Goal: Task Accomplishment & Management: Manage account settings

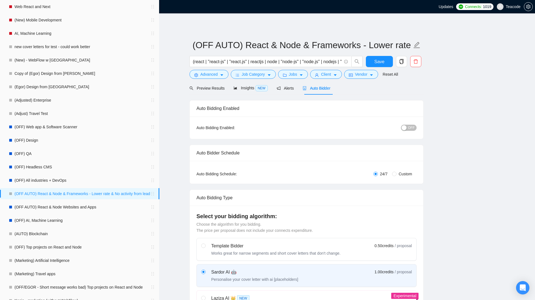
checkbox input "true"
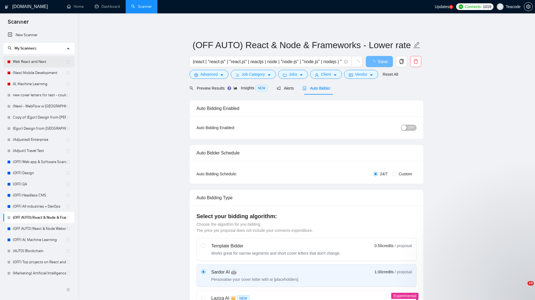
click at [43, 63] on link "Web React and Next" at bounding box center [39, 61] width 53 height 11
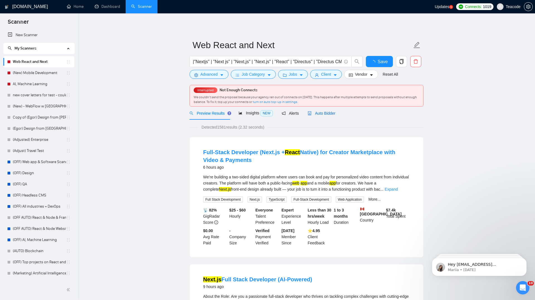
click at [323, 116] on span "Auto Bidder" at bounding box center [321, 113] width 28 height 4
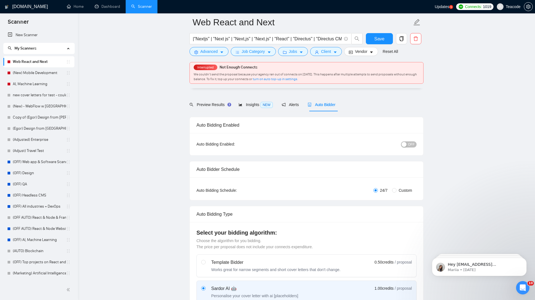
scroll to position [39, 0]
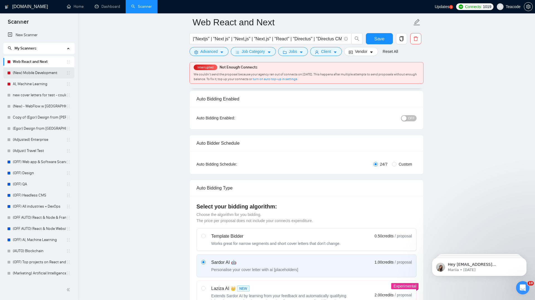
click at [40, 73] on link "(New) Mobile Development" at bounding box center [39, 72] width 53 height 11
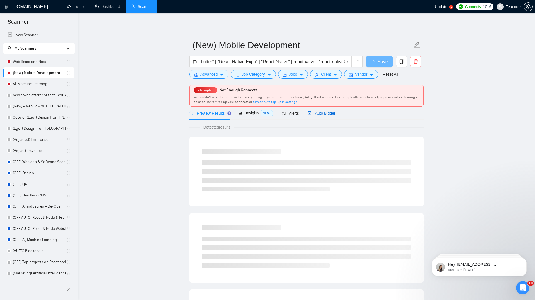
click at [323, 116] on div "Auto Bidder" at bounding box center [321, 113] width 28 height 6
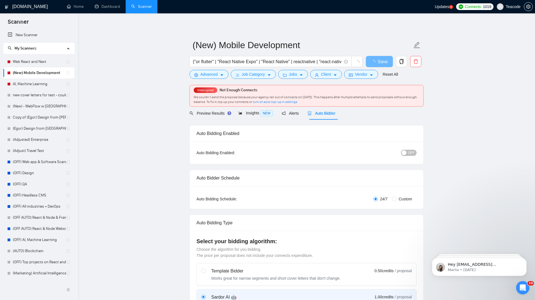
checkbox input "true"
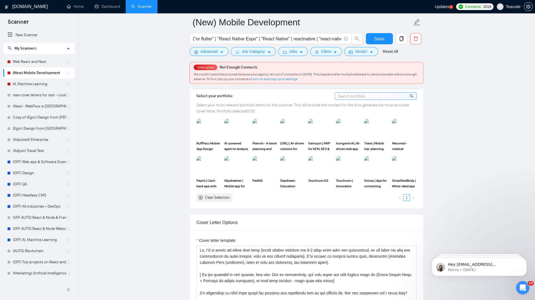
scroll to position [496, 0]
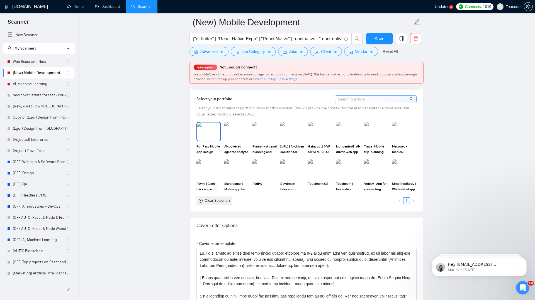
click at [210, 127] on img at bounding box center [208, 131] width 23 height 18
click at [372, 134] on img at bounding box center [375, 131] width 23 height 18
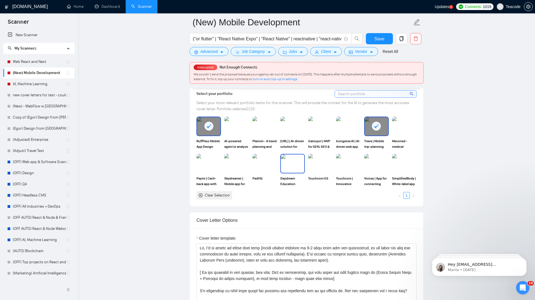
scroll to position [492, 0]
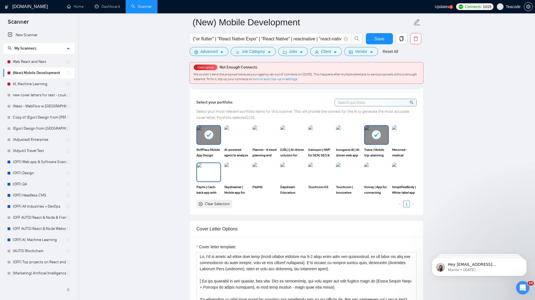
click at [202, 176] on img at bounding box center [208, 172] width 23 height 18
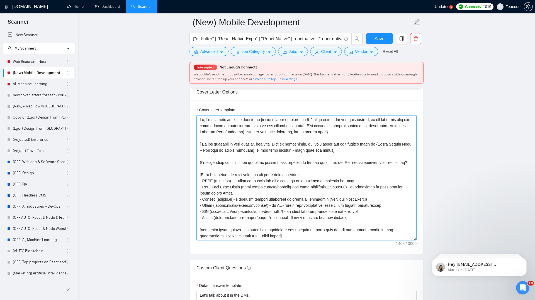
scroll to position [624, 0]
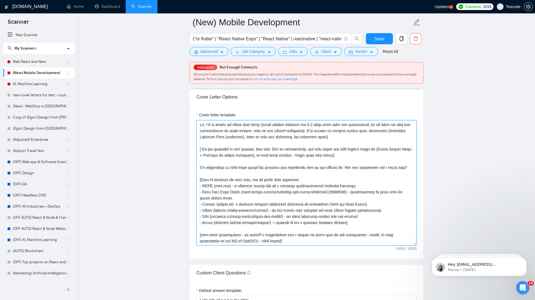
click at [261, 137] on textarea "Cover letter template:" at bounding box center [306, 182] width 220 height 125
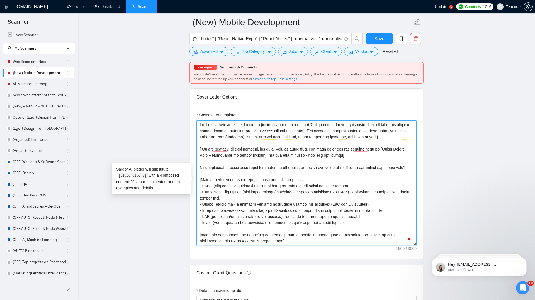
click at [202, 149] on textarea "Cover letter template:" at bounding box center [306, 182] width 220 height 125
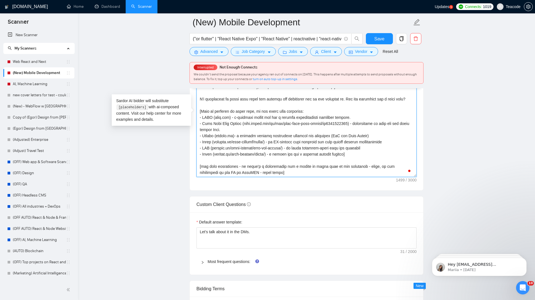
scroll to position [728, 0]
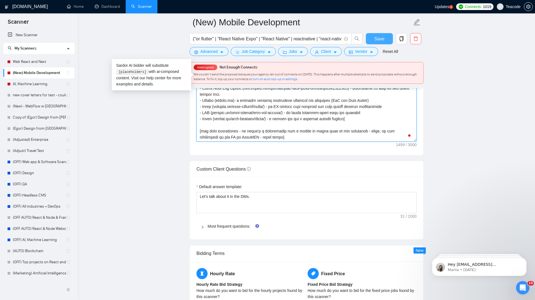
type textarea "Hi, I’d be happy to assist with your {mobile project overview in 2-3 words from…"
click at [376, 41] on span "Save" at bounding box center [379, 38] width 10 height 7
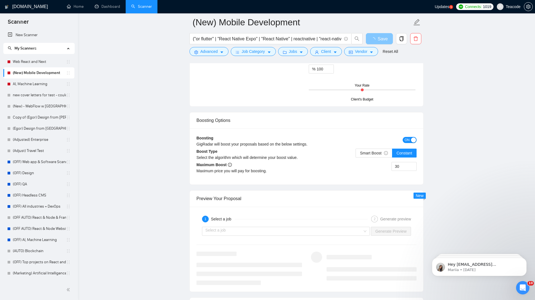
scroll to position [979, 0]
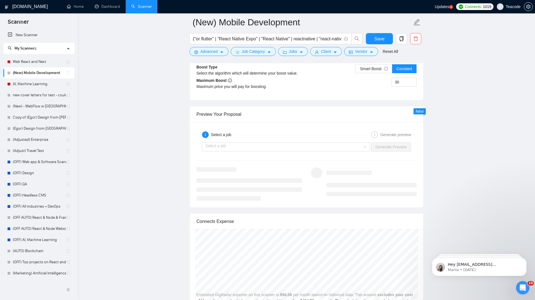
scroll to position [1057, 0]
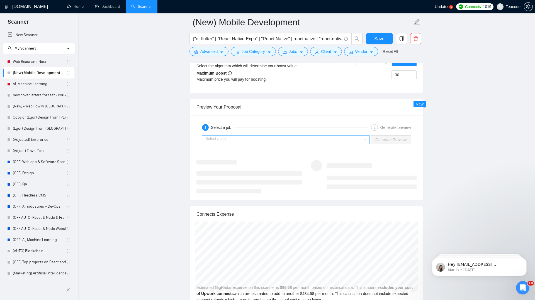
click at [341, 140] on input "search" at bounding box center [283, 140] width 157 height 8
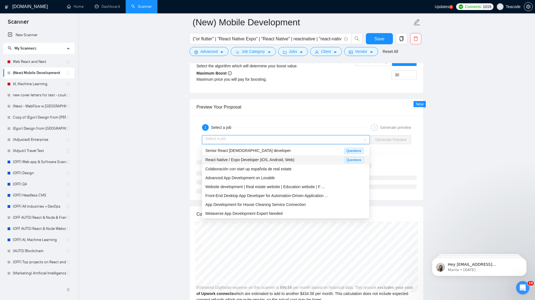
click at [300, 159] on div "React Native / Expo Developer (iOS, Android, Web)" at bounding box center [274, 160] width 139 height 6
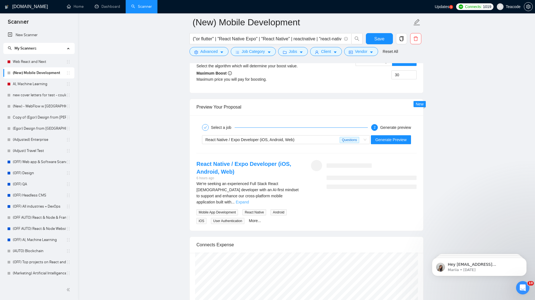
click at [249, 200] on link "Expand" at bounding box center [242, 202] width 13 height 4
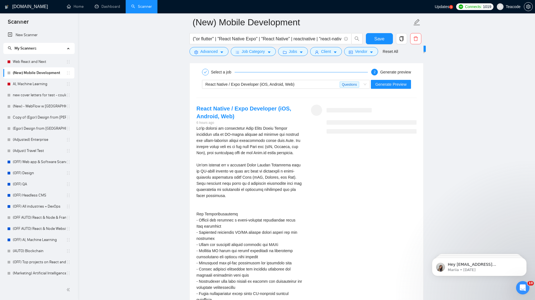
scroll to position [1085, 0]
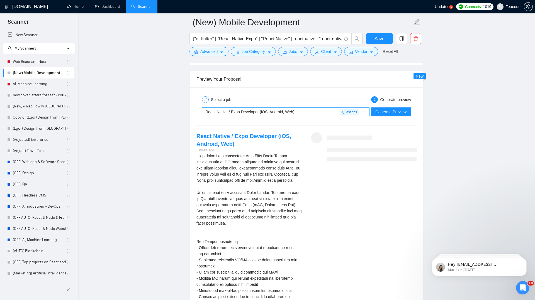
click at [323, 110] on div "React Native / Expo Developer (iOS, Android, Web)" at bounding box center [272, 112] width 134 height 8
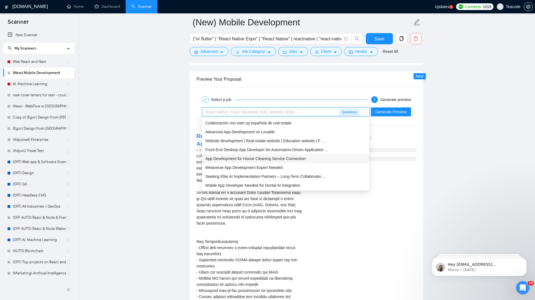
click at [311, 159] on div "App Development for House Cleaning Service Connection" at bounding box center [285, 159] width 160 height 6
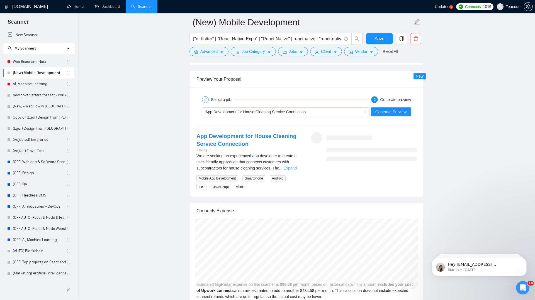
click at [295, 166] on link "Expand" at bounding box center [289, 168] width 13 height 4
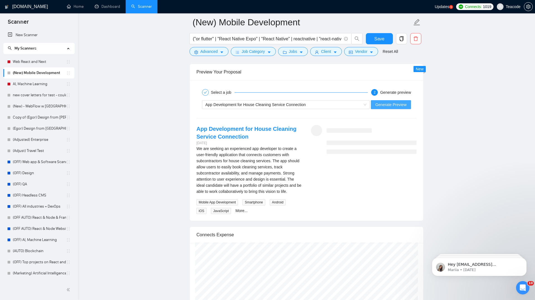
click at [400, 107] on span "Generate Preview" at bounding box center [390, 105] width 31 height 6
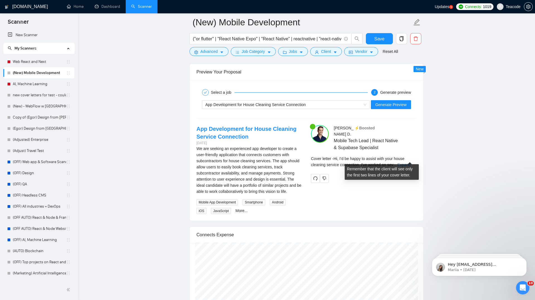
click at [409, 156] on div "Cover letter - Hi, I’d be happy to assist with your house cleaning service conn…" at bounding box center [364, 162] width 106 height 12
click at [410, 163] on link "Expand" at bounding box center [403, 165] width 13 height 4
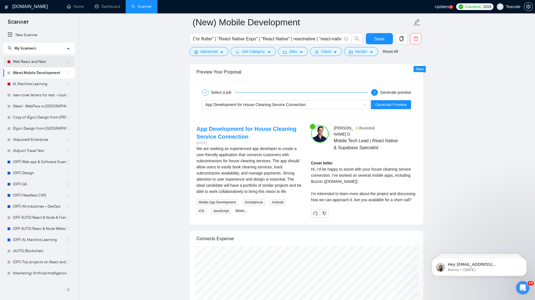
click at [23, 63] on link "Web React and Next" at bounding box center [39, 61] width 53 height 11
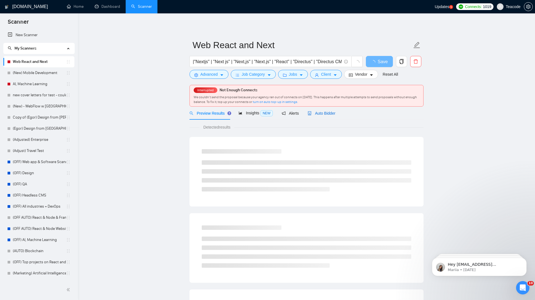
click at [329, 115] on span "Auto Bidder" at bounding box center [321, 113] width 28 height 4
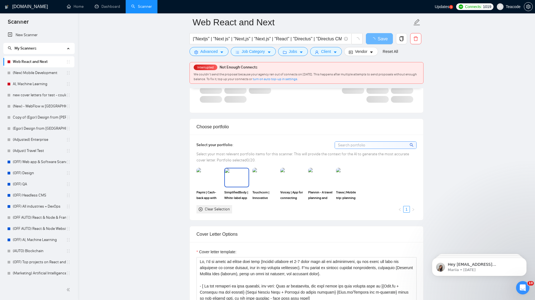
scroll to position [449, 0]
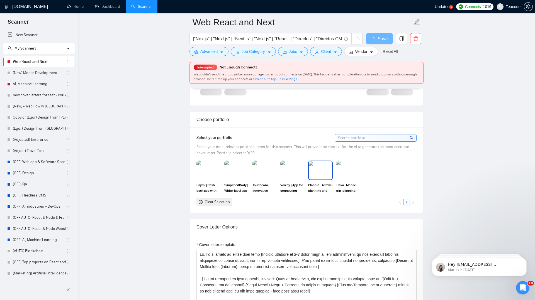
click at [310, 174] on img at bounding box center [319, 170] width 23 height 18
click at [350, 169] on img at bounding box center [347, 170] width 23 height 18
click at [205, 168] on img at bounding box center [208, 170] width 23 height 18
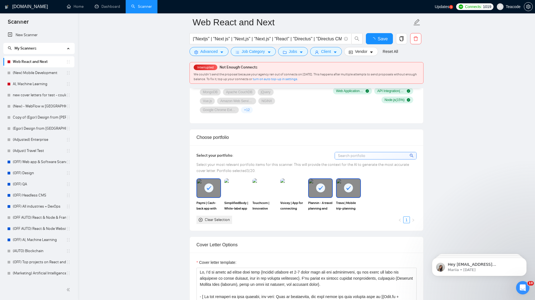
scroll to position [456, 0]
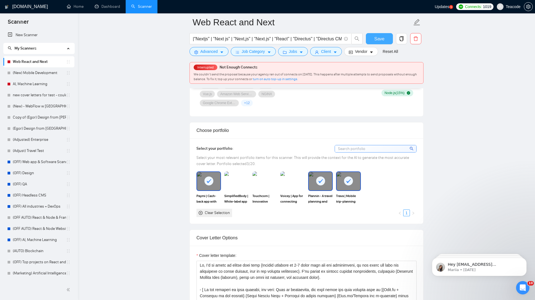
click at [377, 36] on span "Save" at bounding box center [379, 38] width 10 height 7
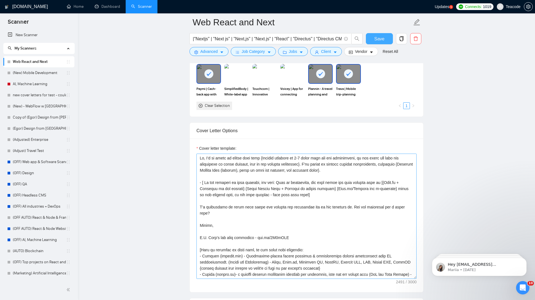
scroll to position [535, 0]
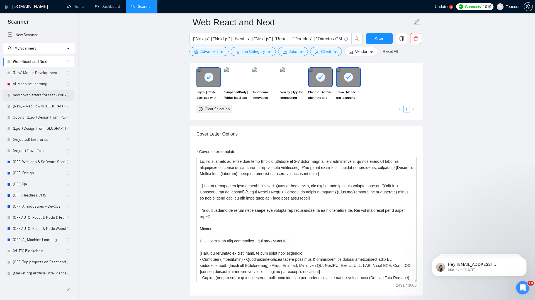
click at [39, 97] on link "new cover letters for test - could work better" at bounding box center [39, 95] width 53 height 11
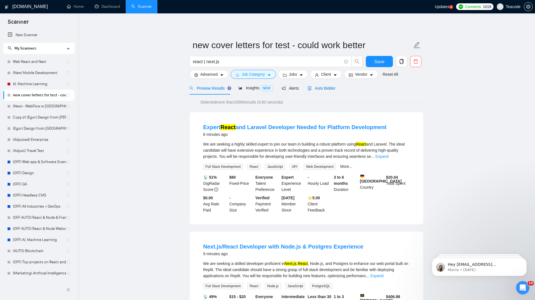
click at [324, 86] on span "Auto Bidder" at bounding box center [321, 88] width 28 height 4
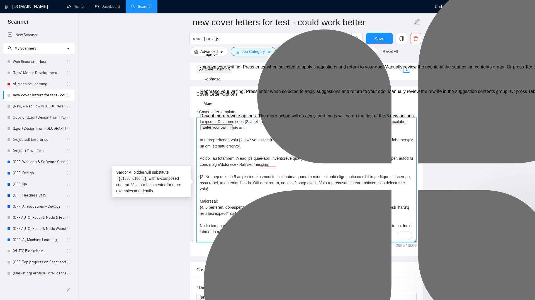
drag, startPoint x: 252, startPoint y: 244, endPoint x: 199, endPoint y: 125, distance: 129.7
click at [199, 125] on textarea "Cover letter template:" at bounding box center [306, 179] width 220 height 125
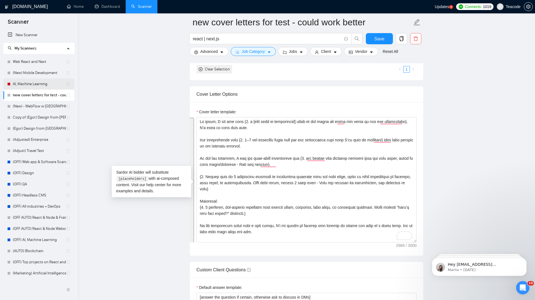
click at [35, 84] on link "AI, Machine Learning" at bounding box center [39, 84] width 53 height 11
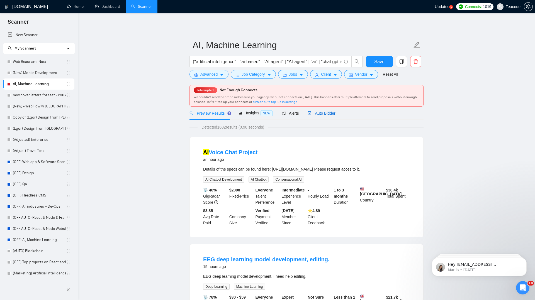
click at [317, 113] on span "Auto Bidder" at bounding box center [321, 113] width 28 height 4
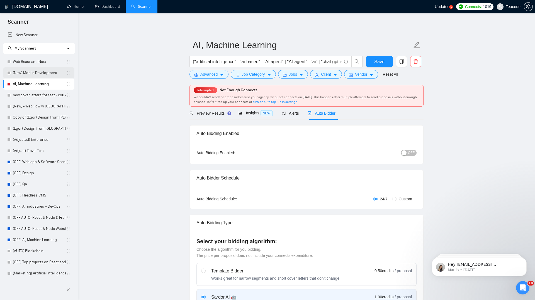
click at [38, 72] on link "(New) Mobile Development" at bounding box center [39, 72] width 53 height 11
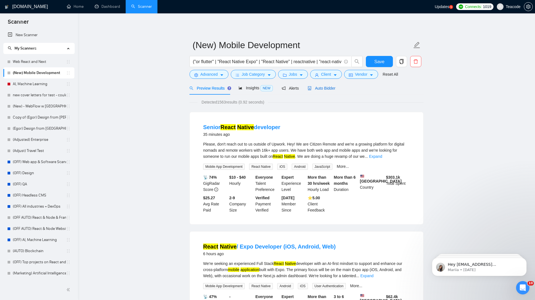
click at [327, 88] on span "Auto Bidder" at bounding box center [321, 88] width 28 height 4
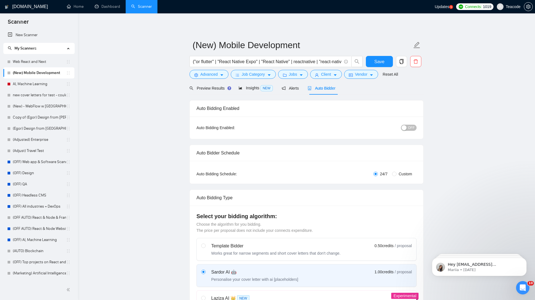
checkbox input "true"
click at [220, 86] on span "Preview Results" at bounding box center [209, 88] width 40 height 4
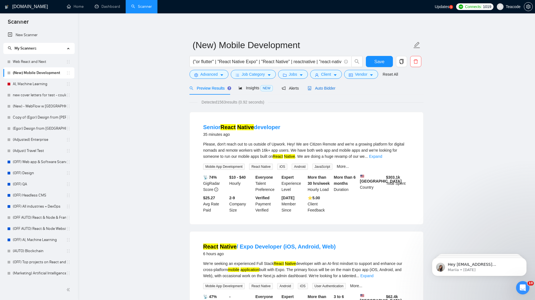
click at [330, 87] on span "Auto Bidder" at bounding box center [321, 88] width 28 height 4
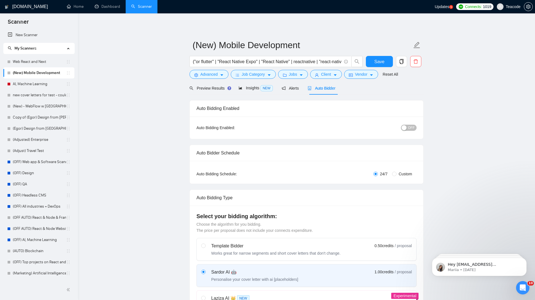
checkbox input "true"
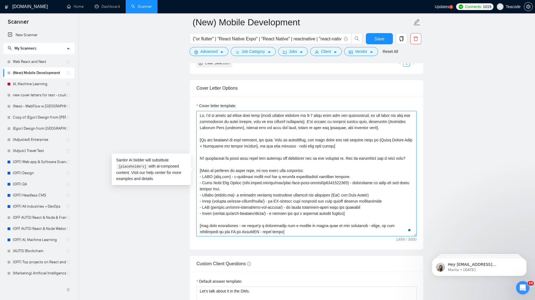
drag, startPoint x: 212, startPoint y: 161, endPoint x: 196, endPoint y: 110, distance: 53.5
click at [196, 110] on div "Cover letter template:" at bounding box center [306, 170] width 220 height 134
paste textarea "To enrich screen reader interactions, please activate Accessibility in Grammarl…"
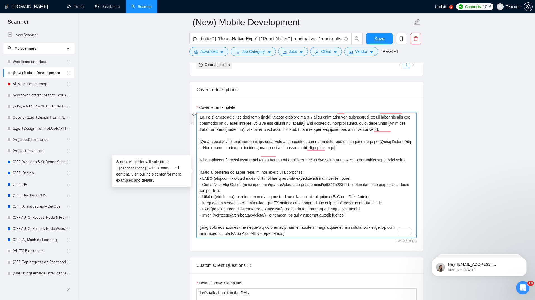
drag, startPoint x: 264, startPoint y: 237, endPoint x: 198, endPoint y: 224, distance: 67.0
click at [198, 224] on textarea "Cover letter template:" at bounding box center [306, 175] width 220 height 125
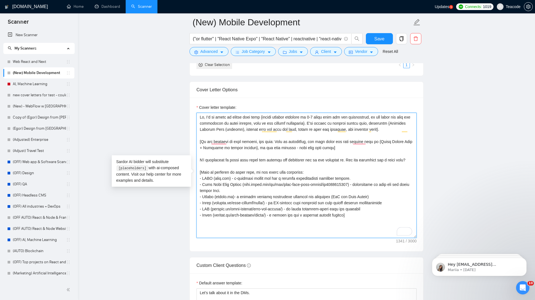
drag, startPoint x: 211, startPoint y: 172, endPoint x: 196, endPoint y: 115, distance: 59.5
click at [196, 115] on textarea "Cover letter template:" at bounding box center [306, 175] width 220 height 125
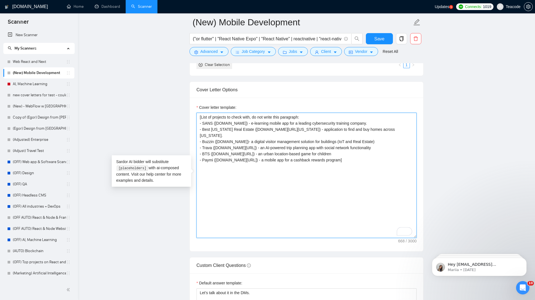
paste textarea "To enrich screen reader interactions, please activate Accessibility in Grammarl…"
paste textarea "Hi there, I see you need {1. a [main role or deliverable] based on job title an…"
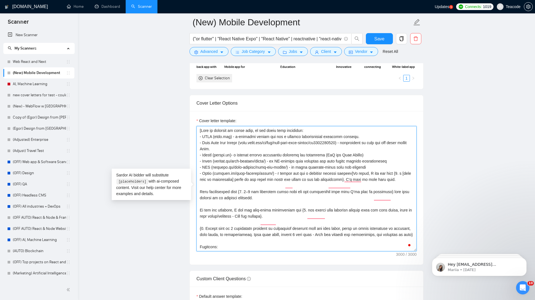
click at [401, 185] on textarea "Cover letter template:" at bounding box center [306, 188] width 220 height 125
drag, startPoint x: 403, startPoint y: 185, endPoint x: 197, endPoint y: 133, distance: 212.4
click at [197, 133] on div "Cover Letter Options Cover letter template:" at bounding box center [306, 180] width 234 height 170
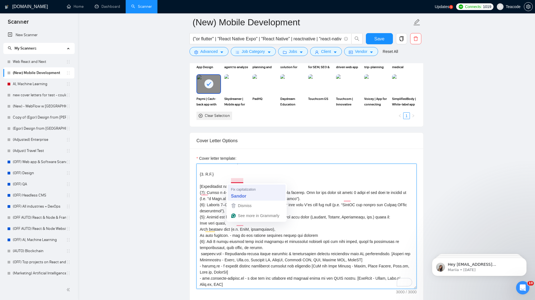
click at [238, 180] on textarea "Cover letter template:" at bounding box center [306, 226] width 220 height 125
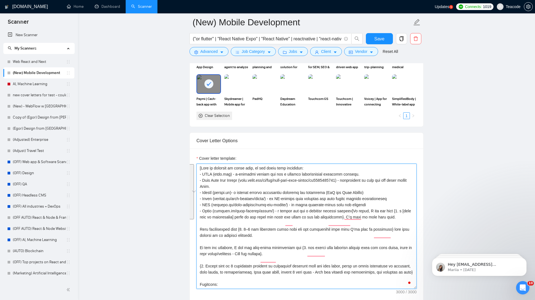
drag, startPoint x: 399, startPoint y: 223, endPoint x: 194, endPoint y: 170, distance: 212.2
click at [194, 170] on div "Cover letter template:" at bounding box center [306, 226] width 233 height 154
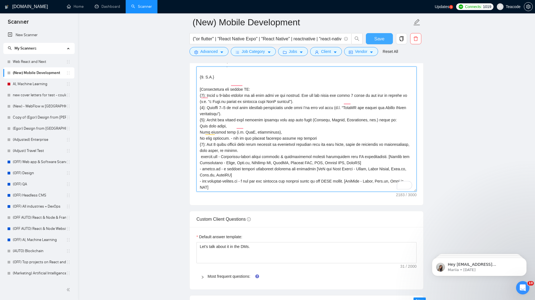
type textarea "Some requirements like {2. 1–2 key technical tasks from the job description tha…"
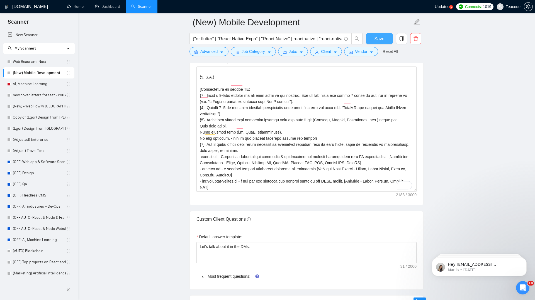
click at [376, 39] on span "Save" at bounding box center [379, 38] width 10 height 7
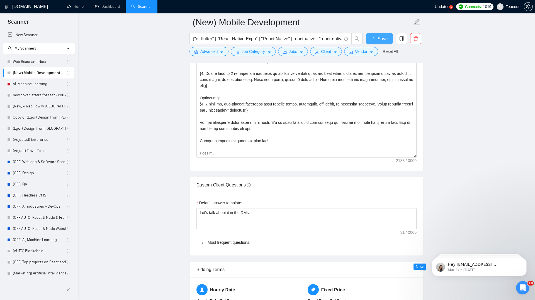
checkbox input "true"
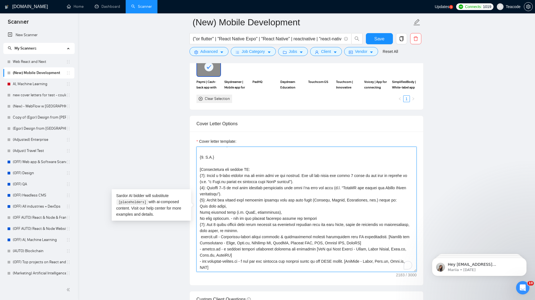
drag, startPoint x: 232, startPoint y: 261, endPoint x: 200, endPoint y: 232, distance: 43.5
click at [200, 232] on textarea "Cover letter template:" at bounding box center [306, 209] width 220 height 125
paste textarea "[List of projects to check with, do not write this paragraph: - SANS (sans.org)…"
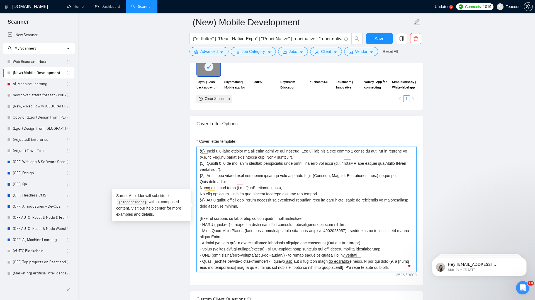
click at [201, 212] on textarea "Cover letter template:" at bounding box center [306, 209] width 220 height 125
click at [242, 214] on textarea "Cover letter template:" at bounding box center [306, 209] width 220 height 125
click at [244, 213] on textarea "Cover letter template:" at bounding box center [306, 209] width 220 height 125
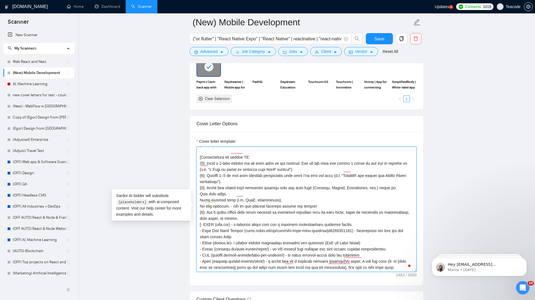
click at [382, 218] on textarea "Cover letter template:" at bounding box center [306, 209] width 220 height 125
click at [197, 224] on textarea "Cover letter template:" at bounding box center [306, 209] width 220 height 125
click at [276, 229] on textarea "Cover letter template:" at bounding box center [306, 209] width 220 height 125
click at [372, 236] on textarea "Cover letter template:" at bounding box center [306, 209] width 220 height 125
click at [398, 244] on textarea "Cover letter template:" at bounding box center [306, 209] width 220 height 125
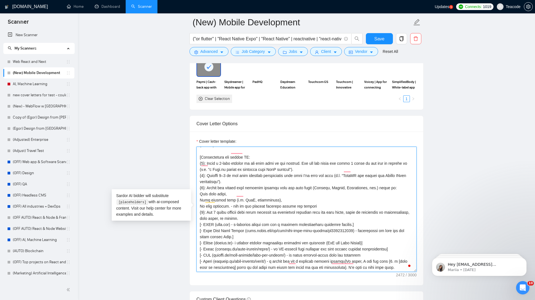
click at [390, 249] on textarea "Cover letter template:" at bounding box center [306, 209] width 220 height 125
drag, startPoint x: 363, startPoint y: 255, endPoint x: 409, endPoint y: 259, distance: 45.8
click at [409, 259] on textarea "Cover letter template:" at bounding box center [306, 209] width 220 height 125
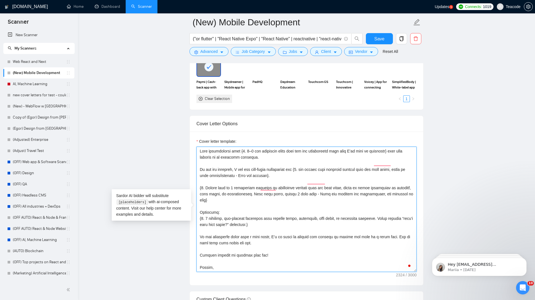
click at [210, 151] on textarea "Cover letter template:" at bounding box center [306, 209] width 220 height 125
paste textarea "Hi there, I see you need {1. a [main role or deliverable] based on job title an…"
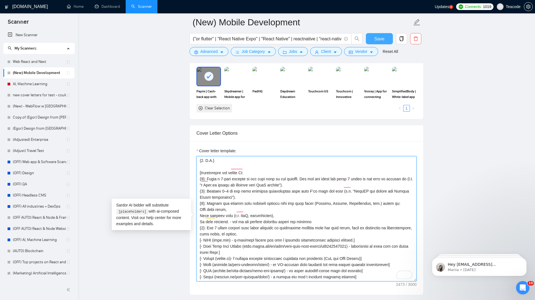
type textarea "Hi there, I see you need {1. a [main role or deliverable] based on job title an…"
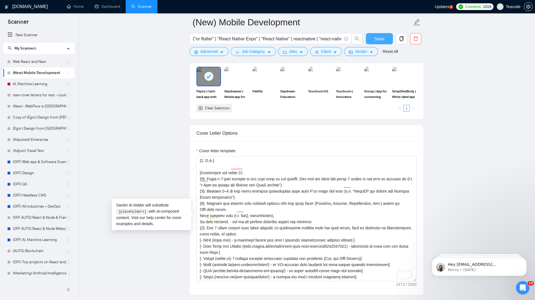
click at [378, 40] on span "Save" at bounding box center [379, 38] width 10 height 7
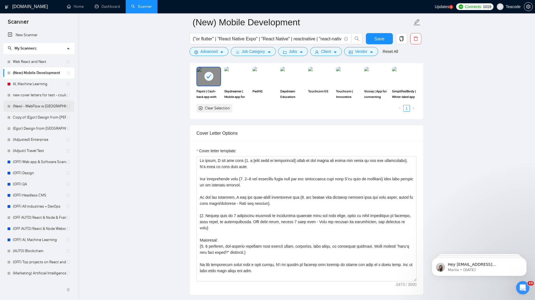
click at [43, 106] on link "(New) - WebFlow w [GEOGRAPHIC_DATA]" at bounding box center [39, 106] width 53 height 11
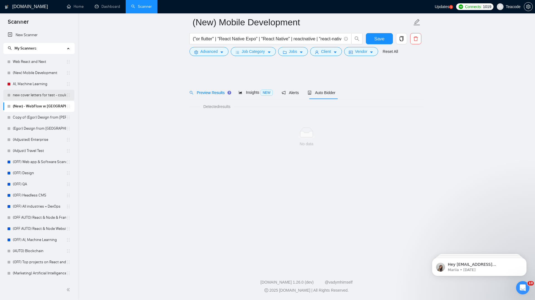
click at [40, 96] on link "new cover letters for test - could work better" at bounding box center [39, 95] width 53 height 11
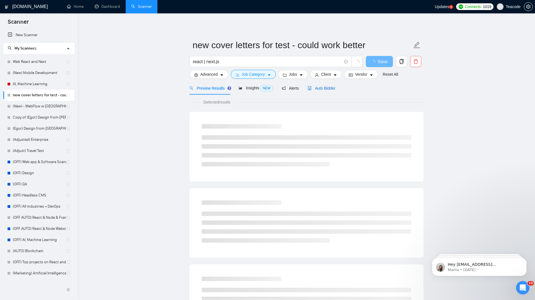
click at [320, 89] on span "Auto Bidder" at bounding box center [321, 88] width 28 height 4
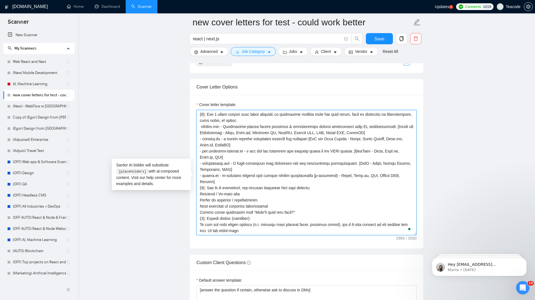
scroll to position [220, 0]
drag, startPoint x: 255, startPoint y: 237, endPoint x: 199, endPoint y: 195, distance: 70.0
click at [199, 195] on textarea "Cover letter template:" at bounding box center [306, 172] width 220 height 125
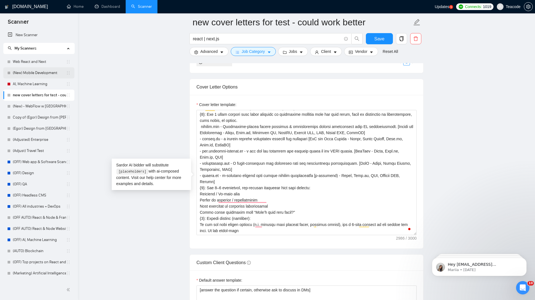
click at [33, 73] on link "(New) Mobile Development" at bounding box center [39, 72] width 53 height 11
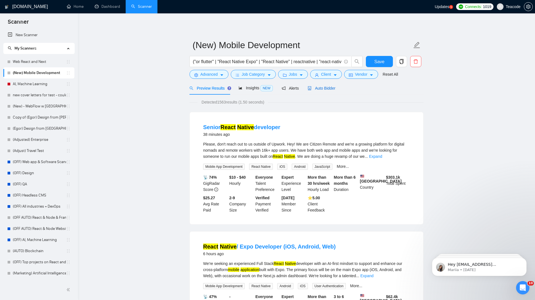
click at [323, 86] on span "Auto Bidder" at bounding box center [321, 88] width 28 height 4
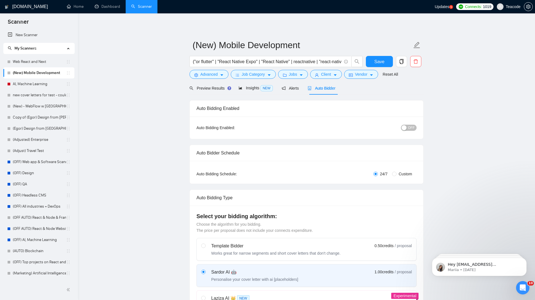
checkbox input "true"
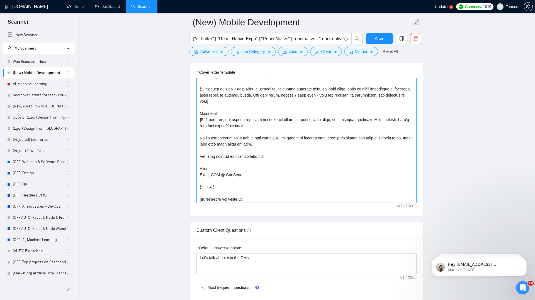
scroll to position [159, 0]
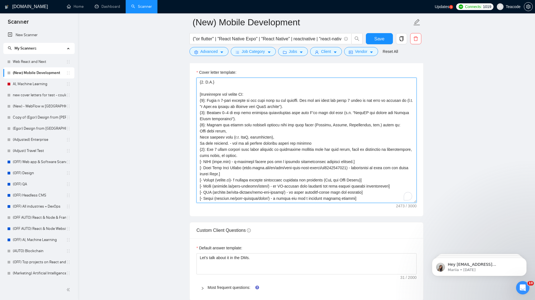
click at [371, 194] on textarea "Cover letter template:" at bounding box center [306, 140] width 220 height 125
paste textarea "{5}: Add 2–3 meaningful, non-generic questions that help clarify: Timeline / Go…"
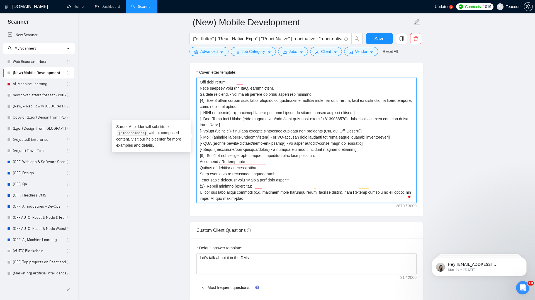
scroll to position [202, 0]
drag, startPoint x: 248, startPoint y: 198, endPoint x: 197, endPoint y: 188, distance: 51.5
click at [197, 188] on div "Cover Letter Options Cover letter template:" at bounding box center [306, 131] width 234 height 170
type textarea "Hi there, I see you need {1. a [main role or deliverable] based on job title an…"
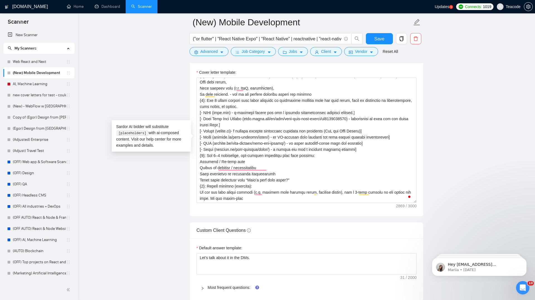
click at [461, 160] on main "(New) Mobile Development ("or flutter" | "React Native Expo" | "React Native" |…" at bounding box center [306, 234] width 439 height 1706
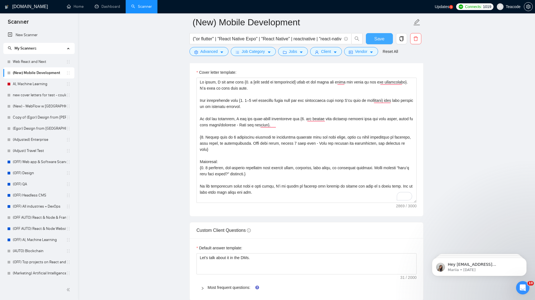
click at [369, 40] on button "Save" at bounding box center [379, 38] width 27 height 11
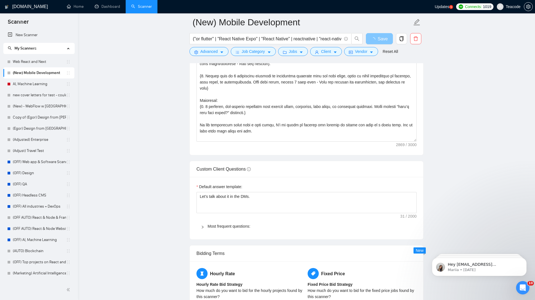
scroll to position [738, 0]
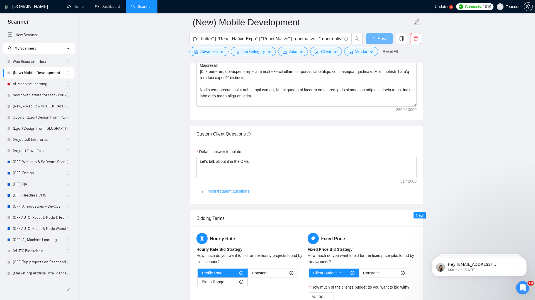
click at [227, 192] on link "Most frequent questions:" at bounding box center [228, 191] width 43 height 4
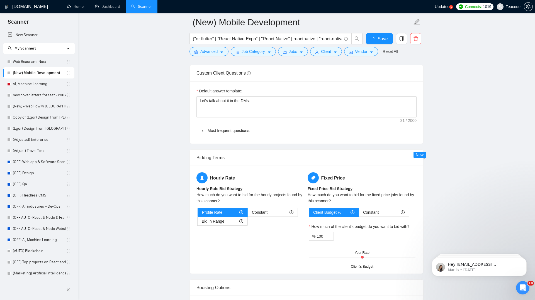
checkbox input "true"
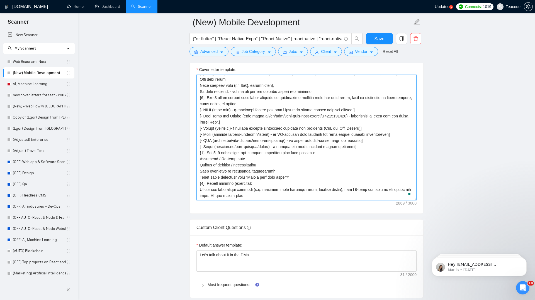
scroll to position [202, 0]
drag, startPoint x: 202, startPoint y: 109, endPoint x: 358, endPoint y: 109, distance: 156.7
click at [358, 109] on textarea "Cover letter template:" at bounding box center [306, 137] width 220 height 125
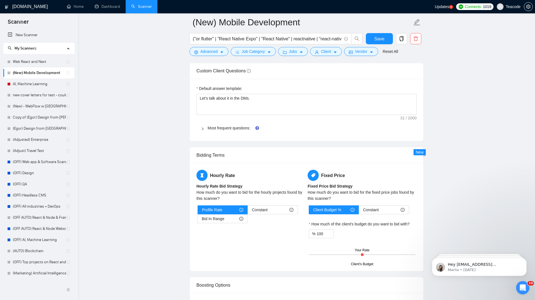
scroll to position [801, 0]
click at [233, 129] on link "Most frequent questions:" at bounding box center [228, 128] width 43 height 4
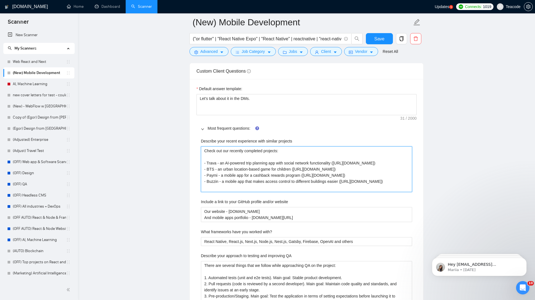
click at [223, 156] on projects "Check out our recently completed projects: - Trava - an AI-powered trip plannin…" at bounding box center [306, 169] width 211 height 46
type projects "Check out our recently completed projects: - Trava - an AI-powered trip plannin…"
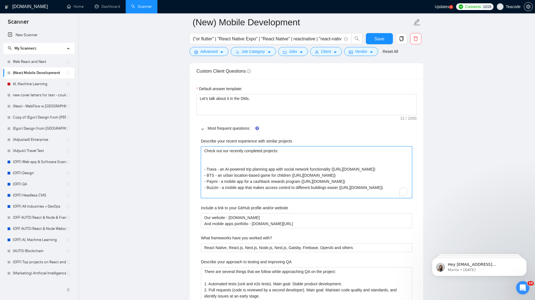
paste projects "- SANS (sans.org) - e-learning mobile app for a leading cybersecurity training …"
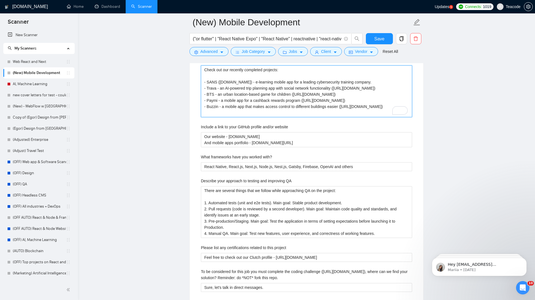
scroll to position [882, 0]
type projects "Check out our recently completed projects: - SANS (sans.org) - e-learning mobil…"
click at [227, 165] on with\? "React Native, React.js, Next.js, Node.js, Nest.js, Gatsby, Firebase, OpenAI and…" at bounding box center [306, 166] width 211 height 9
type with\? "React Native, React.js, Next.js, Node.js, Nest.js, Gatsby, Firebase, OpenAI and…"
type with\? "React Native, E React.js, Next.js, Node.js, Nest.js, Gatsby, Firebase, OpenAI a…"
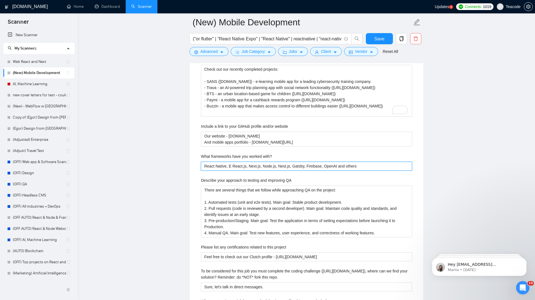
type with\? "React Native, EX React.js, Next.js, Node.js, Nest.js, Gatsby, Firebase, OpenAI …"
type with\? "React Native, E React.js, Next.js, Node.js, Nest.js, Gatsby, Firebase, OpenAI a…"
type with\? "React Native, Ex React.js, Next.js, Node.js, Nest.js, Gatsby, Firebase, OpenAI …"
type with\? "React Native, Exp React.js, Next.js, Node.js, Nest.js, Gatsby, Firebase, OpenAI…"
type with\? "React Native, Expo React.js, Next.js, Node.js, Nest.js, Gatsby, Firebase, OpenA…"
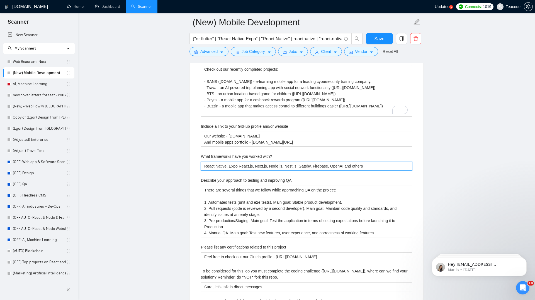
type with\? "React Native, Expo, React.js, Next.js, Node.js, Nest.js, Gatsby, Firebase, Open…"
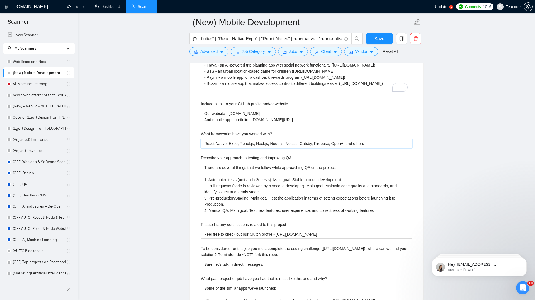
type with\? "React Native, Expo , React.js, Next.js, Node.js, Nest.js, Gatsby, Firebase, Ope…"
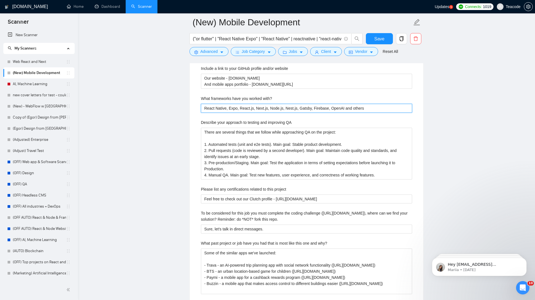
scroll to position [941, 0]
type with\? "React Native, Expo, React.js, Next.js, Node.js, Nest.js, Gatsby, Firebase, Open…"
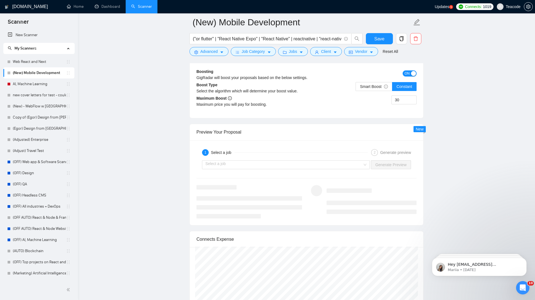
scroll to position [1345, 0]
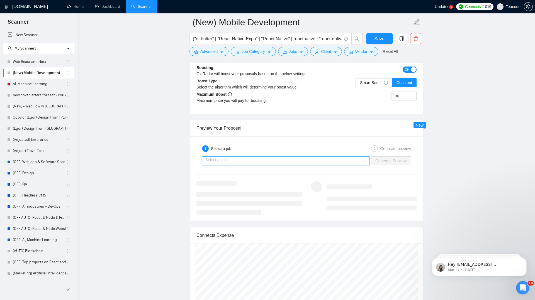
click at [361, 160] on input "search" at bounding box center [283, 161] width 157 height 8
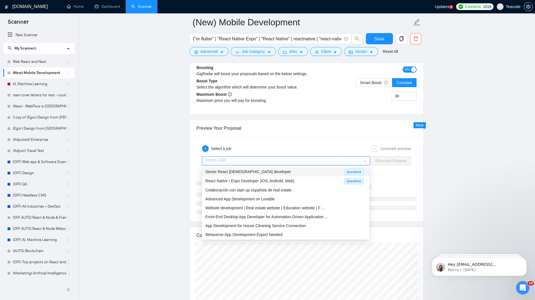
click at [282, 170] on div "Senior React Native developer" at bounding box center [274, 172] width 139 height 6
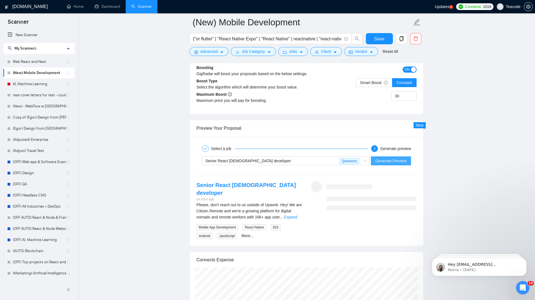
click at [396, 159] on span "Generate Preview" at bounding box center [390, 161] width 31 height 6
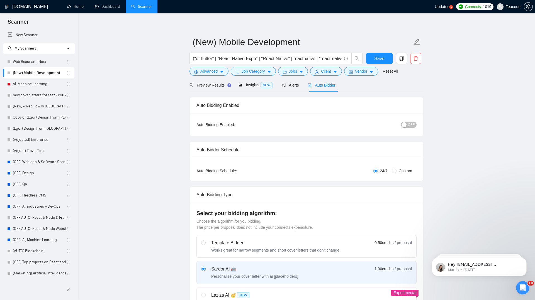
scroll to position [0, 0]
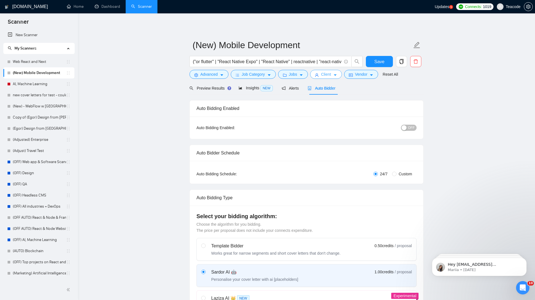
click at [331, 75] on span "Client" at bounding box center [326, 74] width 10 height 6
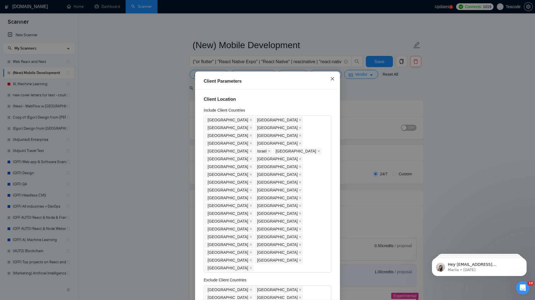
click at [333, 80] on icon "close" at bounding box center [332, 79] width 4 height 4
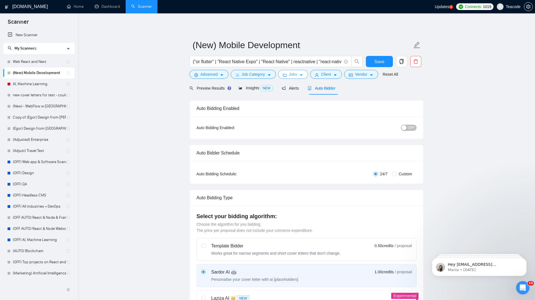
click at [303, 73] on span "caret-down" at bounding box center [301, 75] width 4 height 4
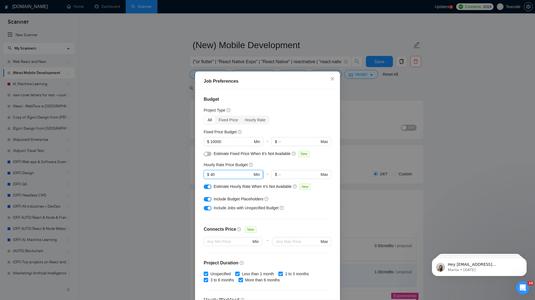
click at [227, 173] on input "40" at bounding box center [231, 174] width 42 height 6
type input "4"
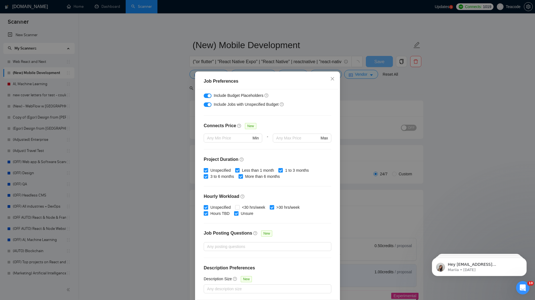
scroll to position [24, 0]
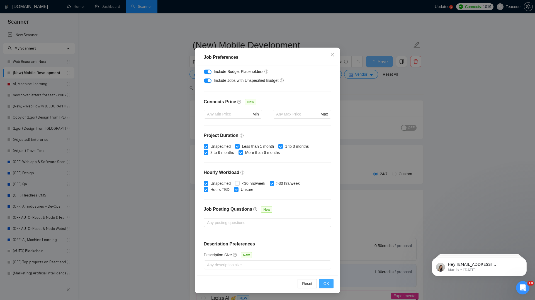
type input "50"
click at [323, 283] on button "OK" at bounding box center [326, 283] width 14 height 9
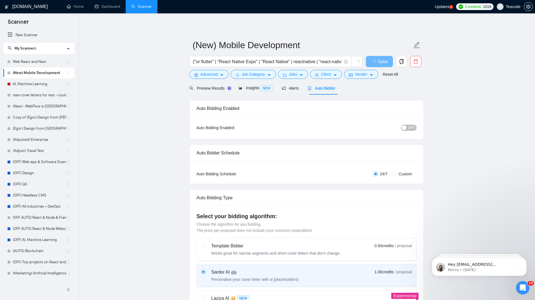
scroll to position [0, 0]
click at [379, 60] on span "Save" at bounding box center [379, 61] width 10 height 7
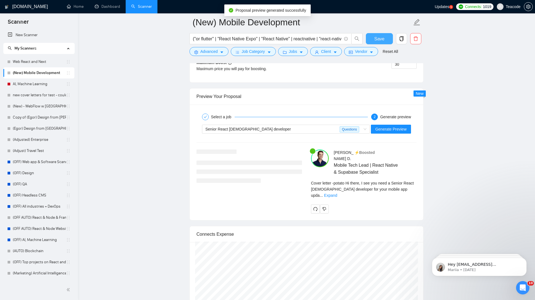
scroll to position [1075, 0]
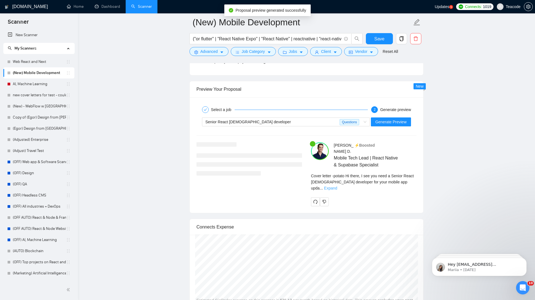
click at [337, 186] on link "Expand" at bounding box center [330, 188] width 13 height 4
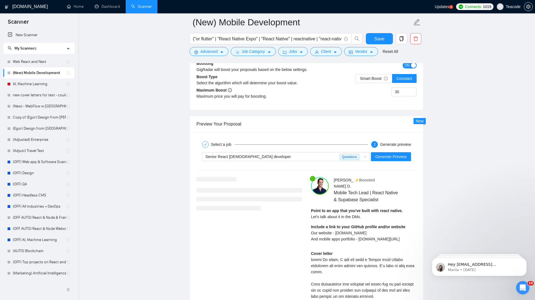
scroll to position [1032, 0]
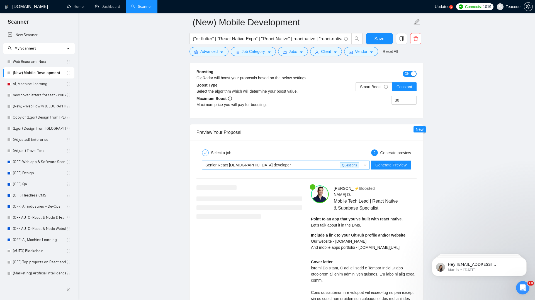
click at [364, 165] on span "Senior React Native developer Questions" at bounding box center [285, 165] width 161 height 8
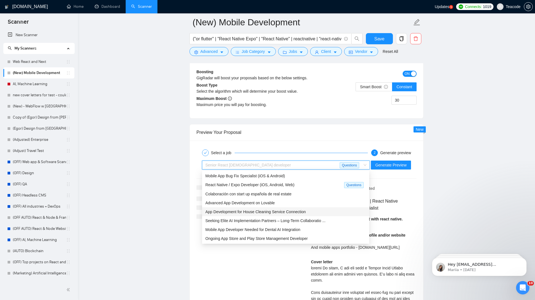
click at [314, 214] on div "App Development for House Cleaning Service Connection" at bounding box center [285, 212] width 160 height 6
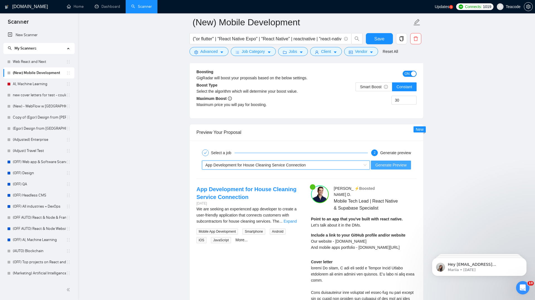
click at [396, 168] on button "Generate Preview" at bounding box center [391, 165] width 40 height 9
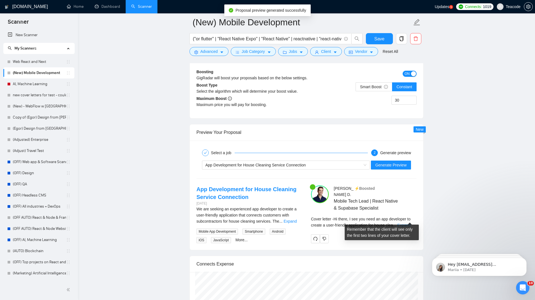
click at [410, 223] on link "Expand" at bounding box center [403, 225] width 13 height 4
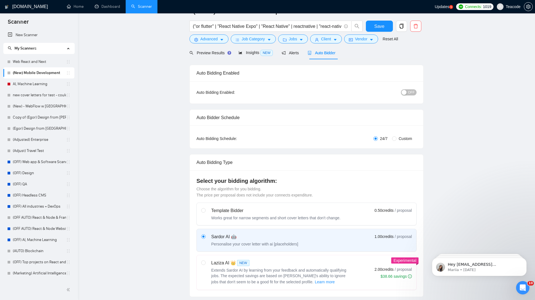
scroll to position [0, 0]
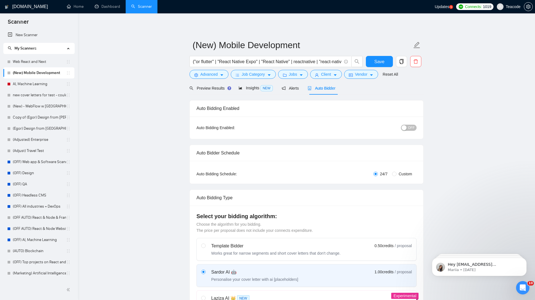
click at [410, 130] on span "OFF" at bounding box center [411, 128] width 7 height 6
click at [379, 60] on span "Save" at bounding box center [379, 61] width 10 height 7
checkbox input "true"
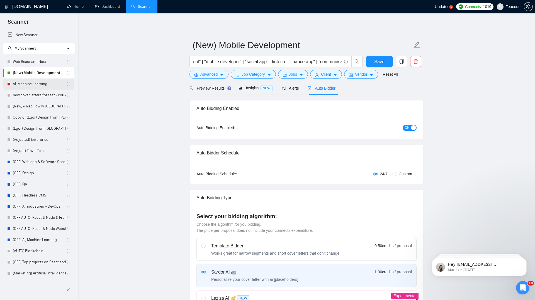
click at [33, 80] on link "AI, Machine Learning" at bounding box center [39, 84] width 53 height 11
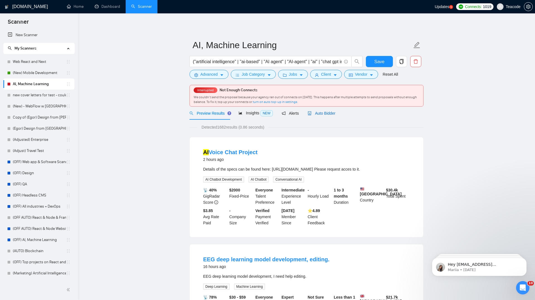
click at [327, 113] on span "Auto Bidder" at bounding box center [321, 113] width 28 height 4
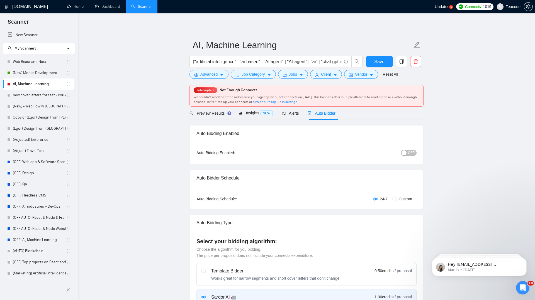
click at [406, 153] on div "button" at bounding box center [403, 152] width 5 height 5
click at [379, 61] on span "Save" at bounding box center [379, 61] width 10 height 7
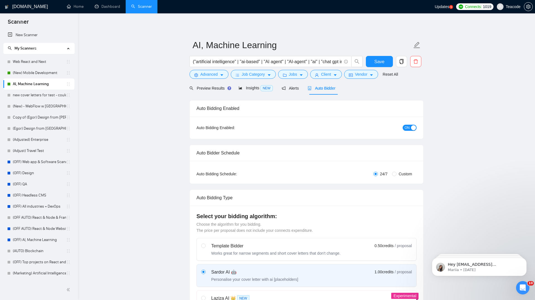
click at [411, 126] on div "button" at bounding box center [413, 127] width 5 height 5
click at [378, 60] on span "Save" at bounding box center [379, 61] width 10 height 7
